Goal: Task Accomplishment & Management: Complete application form

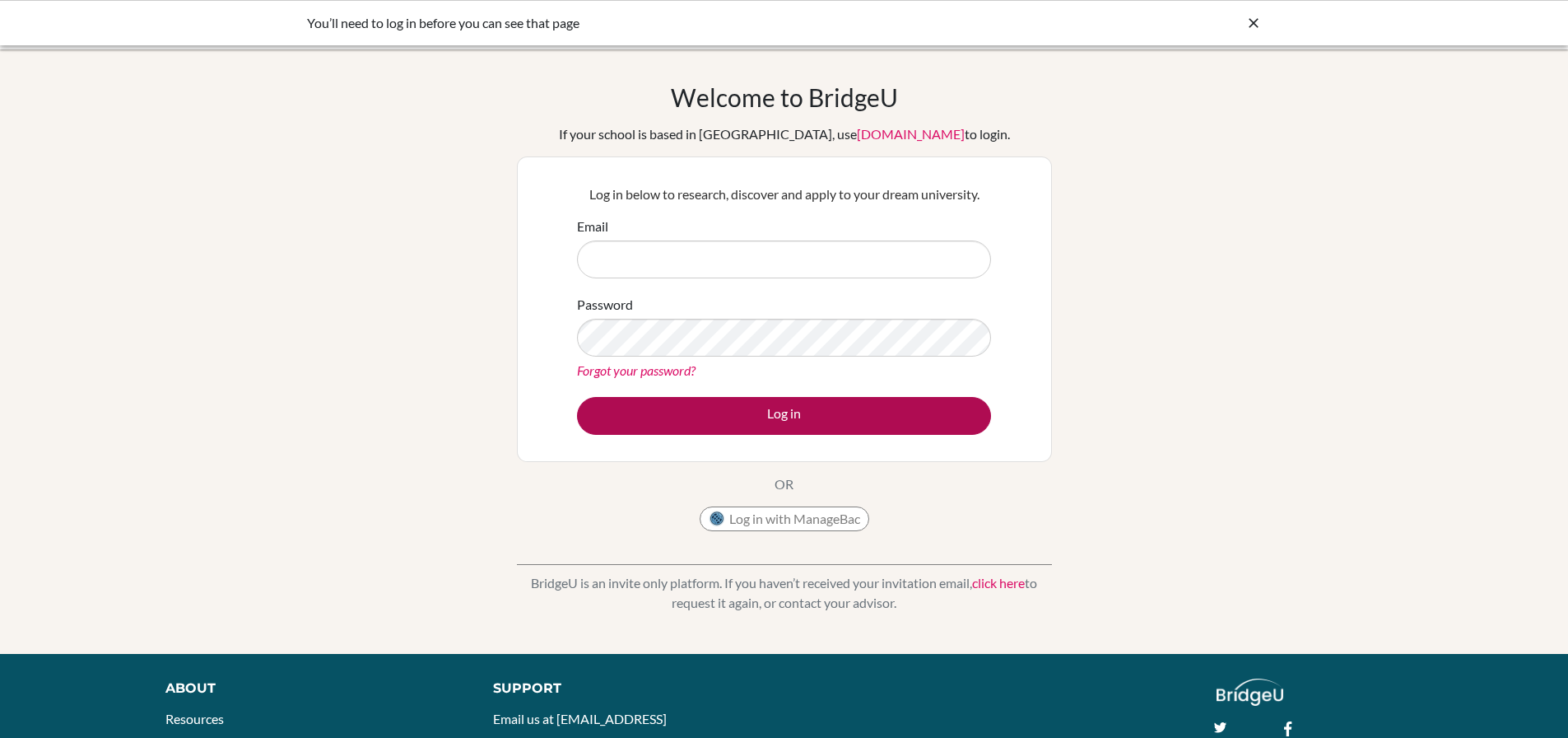
type input "[PERSON_NAME][EMAIL_ADDRESS][DOMAIN_NAME]"
click at [758, 406] on button "Log in" at bounding box center [784, 416] width 414 height 38
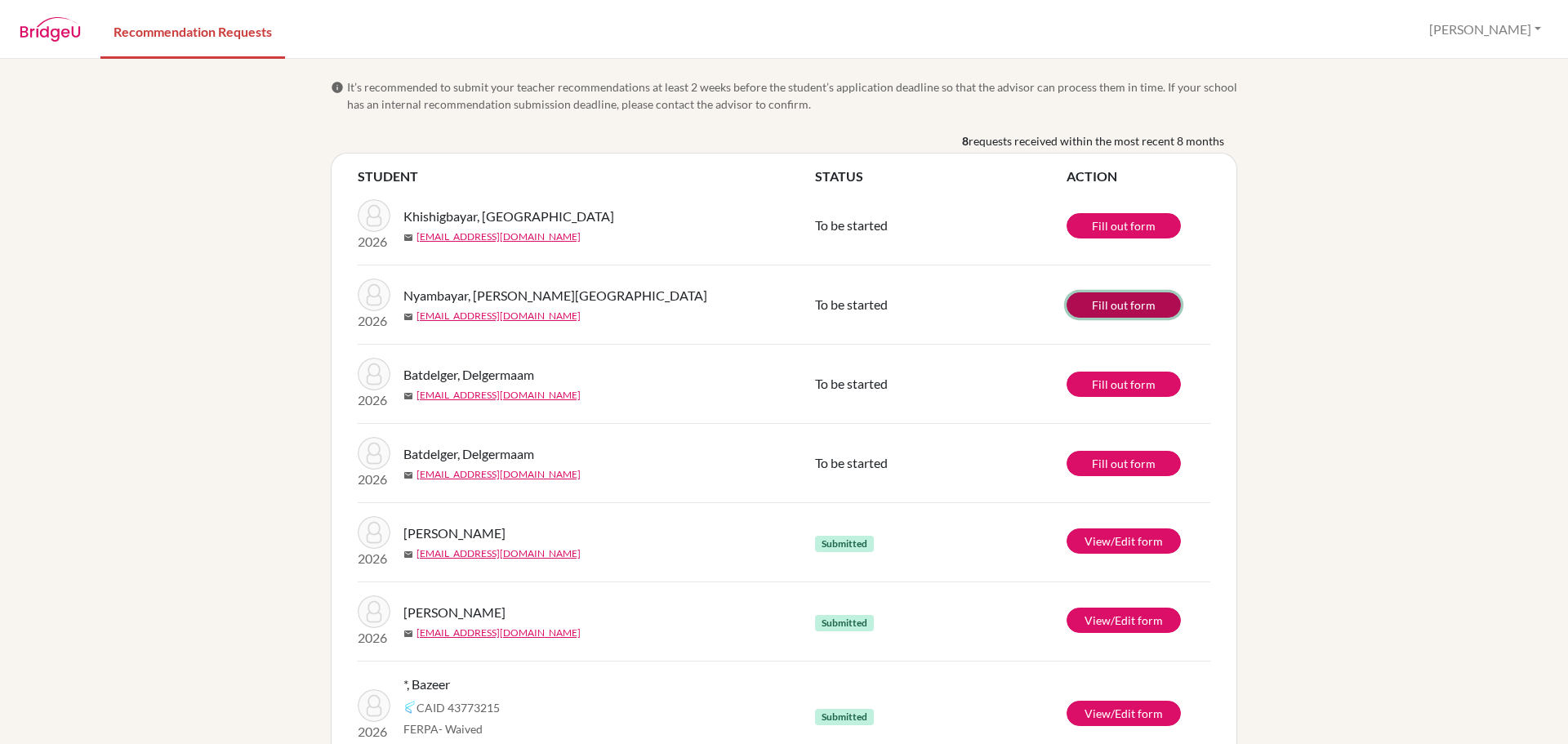
click at [1085, 306] on link "Fill out form" at bounding box center [1123, 305] width 114 height 26
